Goal: Transaction & Acquisition: Purchase product/service

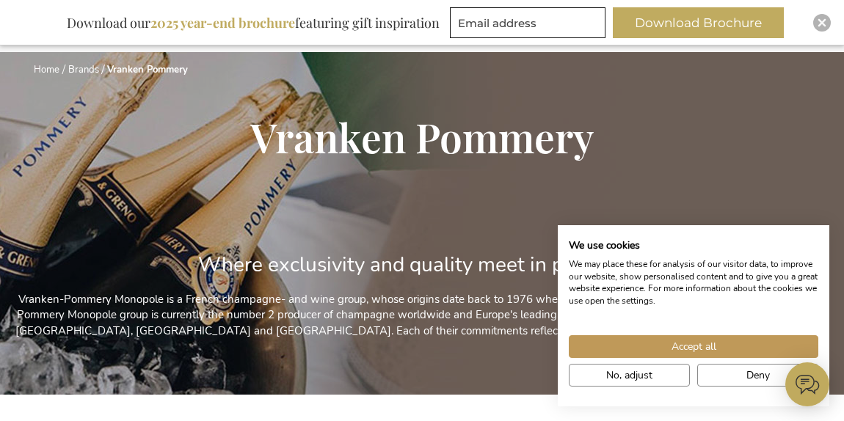
scroll to position [556, 0]
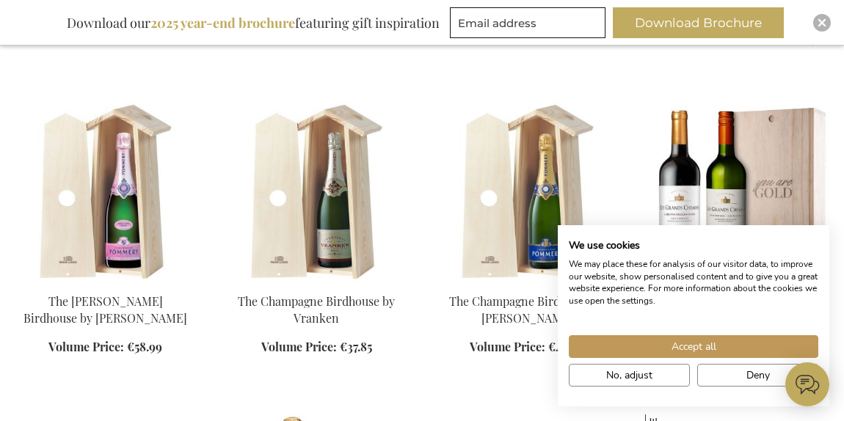
click at [327, 209] on img at bounding box center [317, 192] width 188 height 188
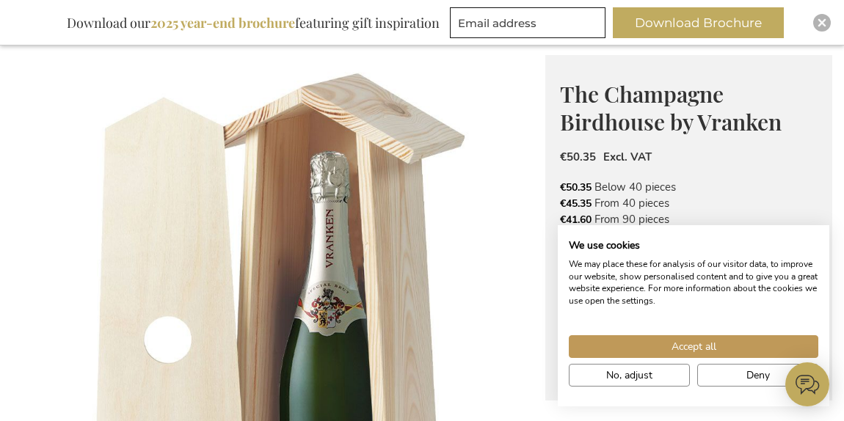
scroll to position [156, 0]
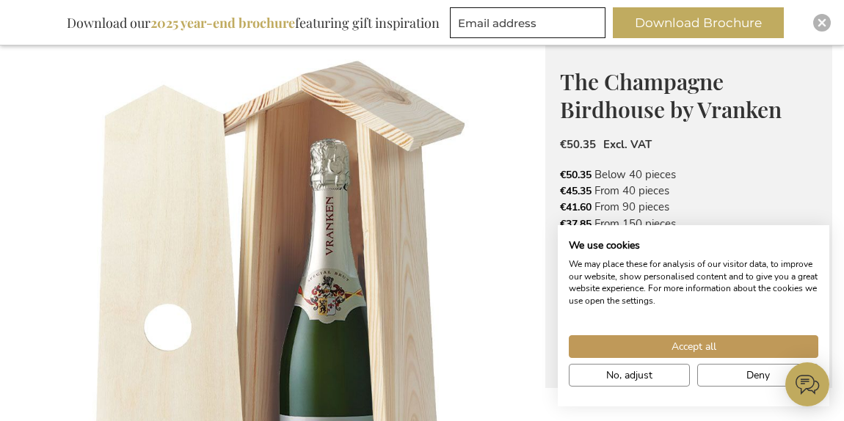
click at [747, 117] on span "The Champagne Birdhouse by Vranken" at bounding box center [671, 96] width 222 height 58
copy span "Vranken"
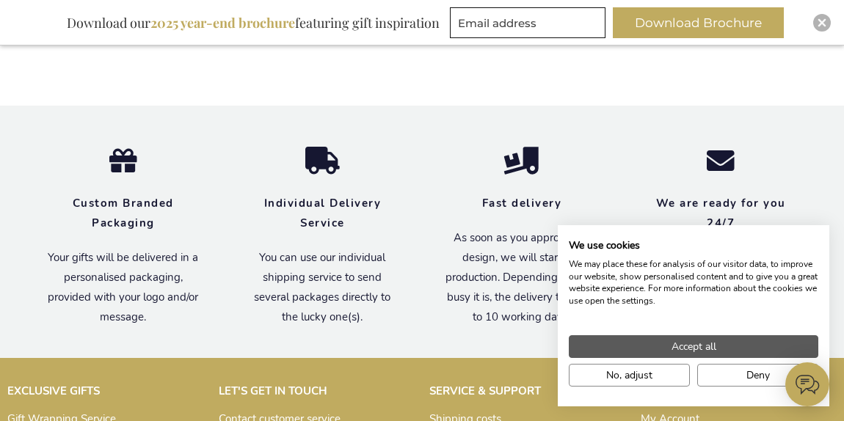
scroll to position [2158, 0]
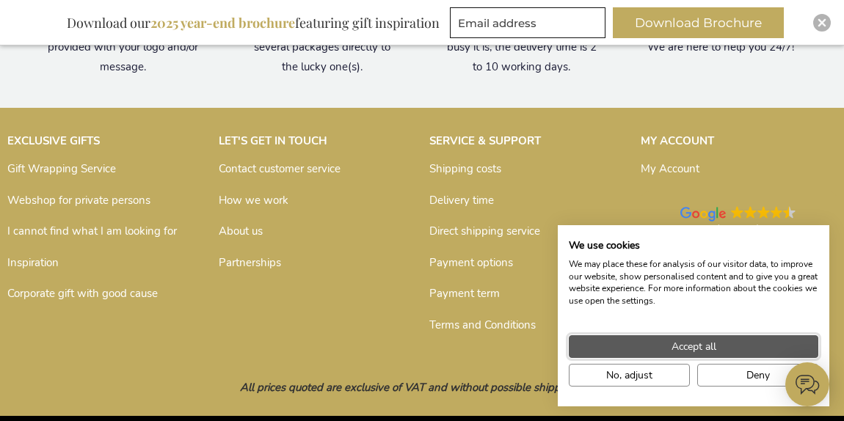
click at [696, 343] on span "Accept all" at bounding box center [694, 346] width 45 height 15
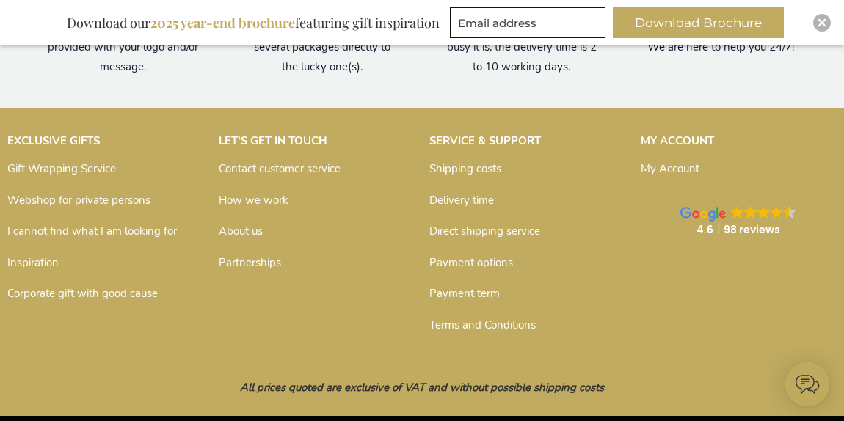
scroll to position [2222, 0]
